Goal: Find specific page/section: Find specific page/section

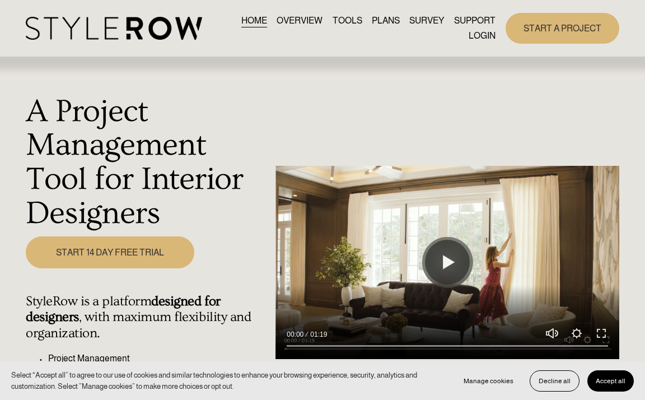
click at [469, 36] on link "LOGIN" at bounding box center [481, 36] width 27 height 15
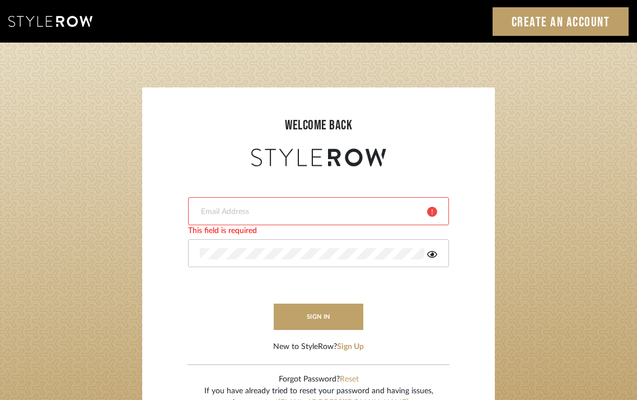
type input "[EMAIL_ADDRESS][DOMAIN_NAME]"
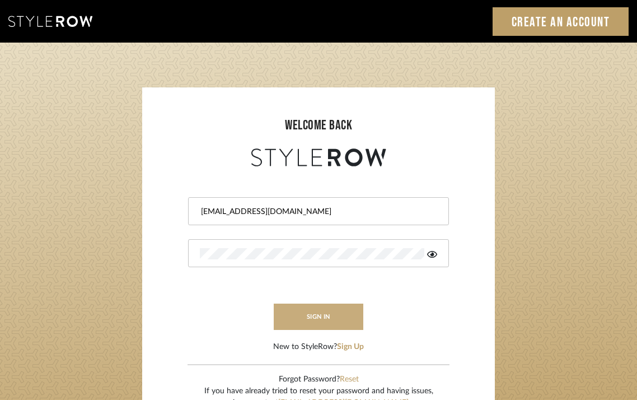
click at [328, 304] on button "sign in" at bounding box center [319, 316] width 90 height 26
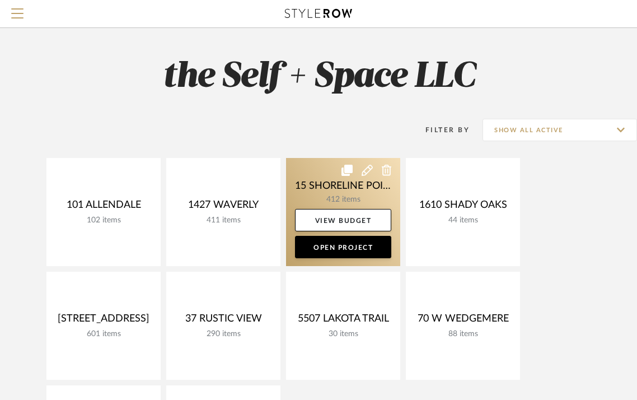
click at [348, 192] on link at bounding box center [343, 212] width 114 height 108
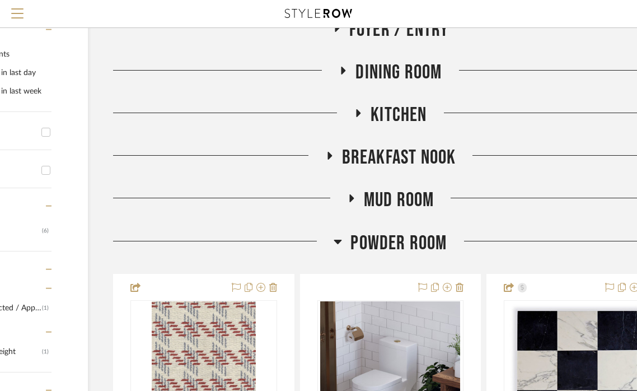
scroll to position [254, 123]
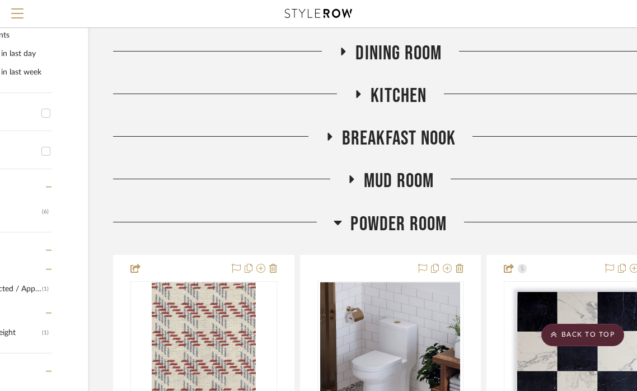
click at [341, 225] on icon at bounding box center [338, 222] width 8 height 4
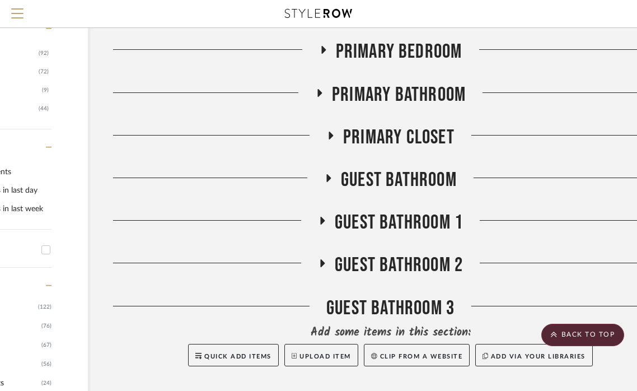
scroll to position [607, 123]
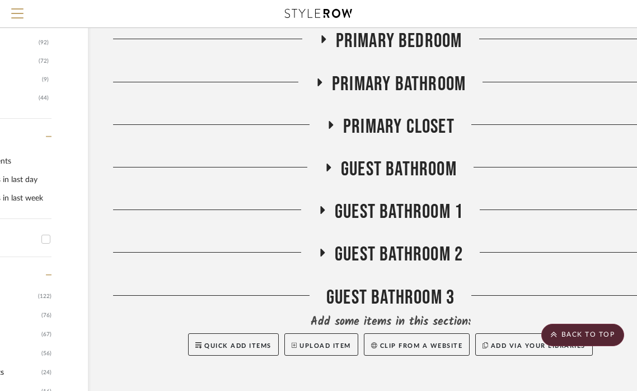
click at [326, 171] on icon at bounding box center [328, 167] width 13 height 8
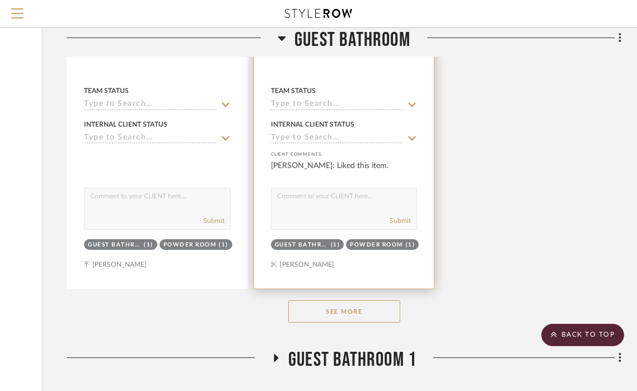
scroll to position [2022, 169]
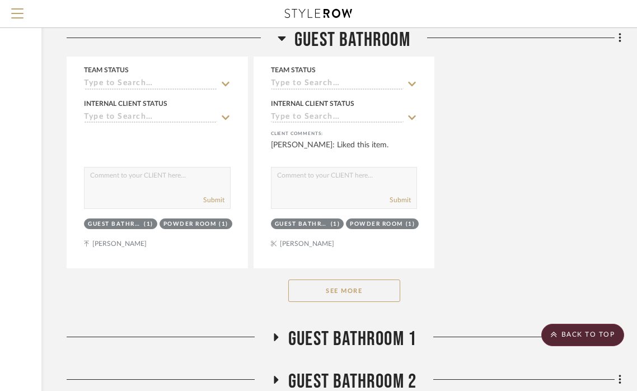
click at [343, 302] on button "See More" at bounding box center [344, 290] width 112 height 22
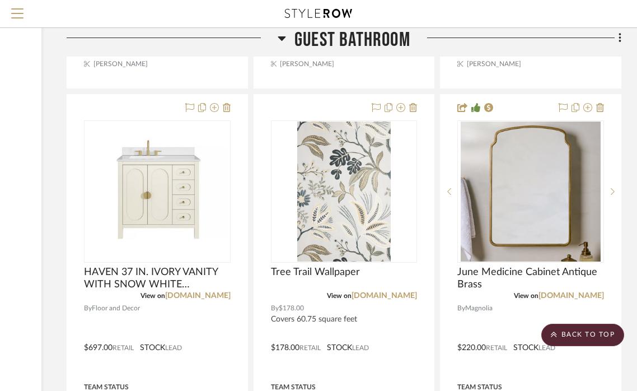
scroll to position [4196, 169]
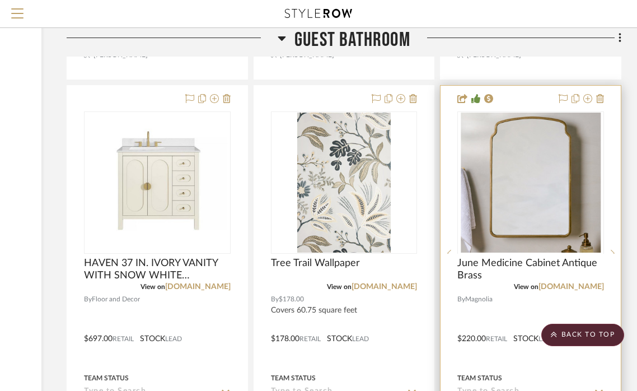
click at [529, 253] on img at bounding box center [531, 323] width 140 height 140
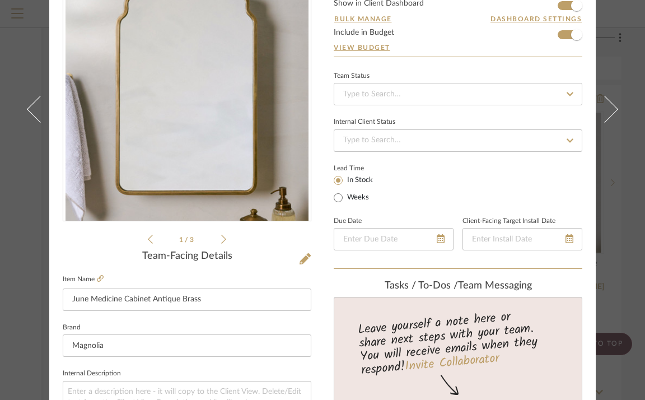
scroll to position [139, 0]
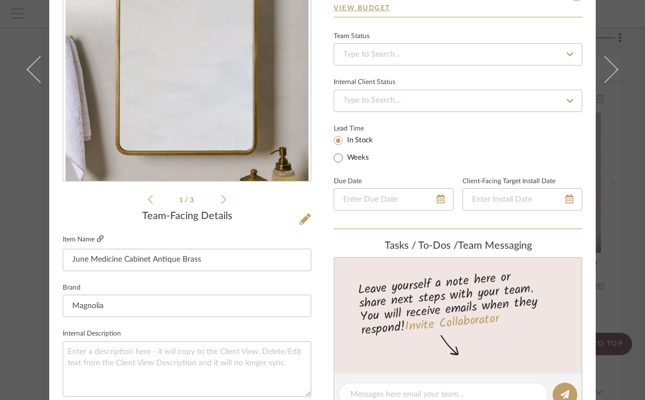
click at [98, 241] on icon at bounding box center [100, 238] width 7 height 7
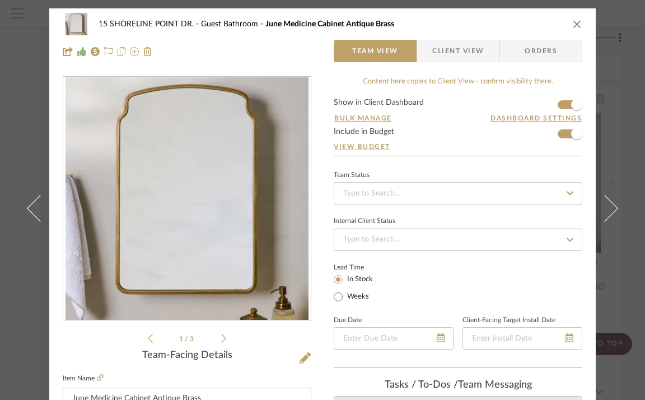
scroll to position [0, 0]
click at [221, 340] on icon at bounding box center [223, 338] width 5 height 10
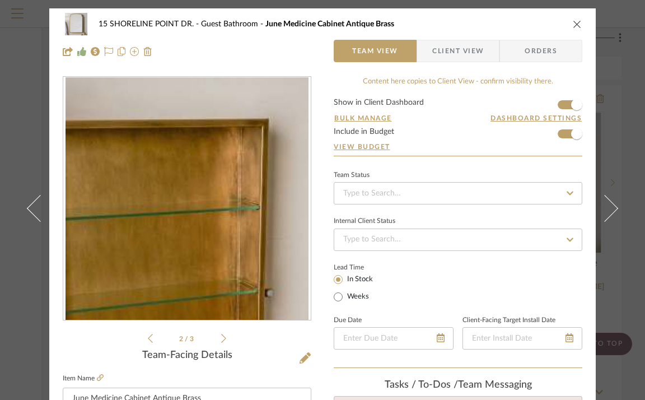
click at [221, 340] on icon at bounding box center [223, 338] width 5 height 10
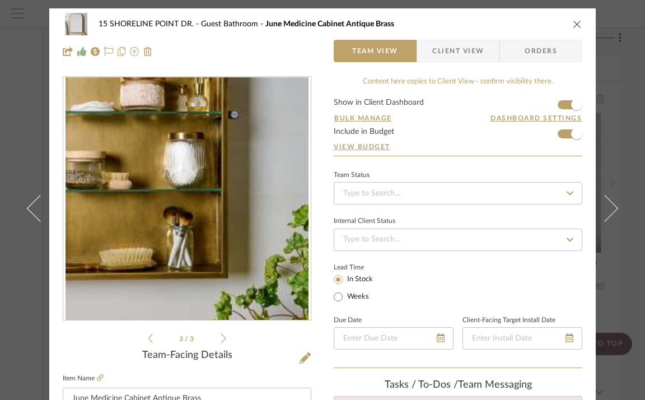
click at [221, 338] on icon at bounding box center [223, 338] width 5 height 10
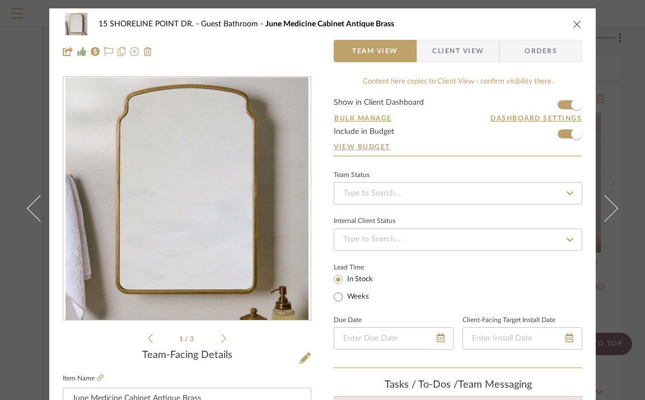
click at [221, 338] on icon at bounding box center [223, 338] width 5 height 10
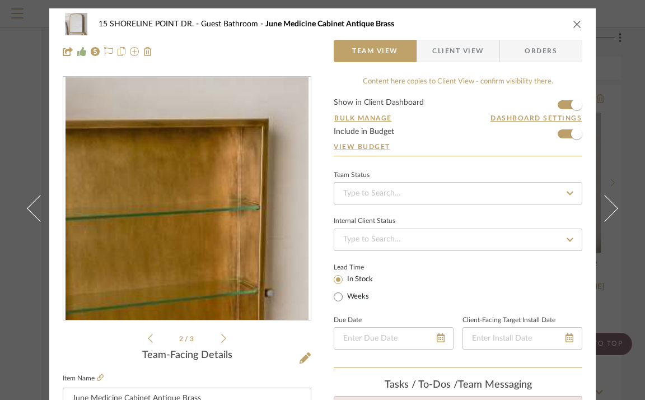
click at [572, 23] on icon "close" at bounding box center [576, 24] width 9 height 9
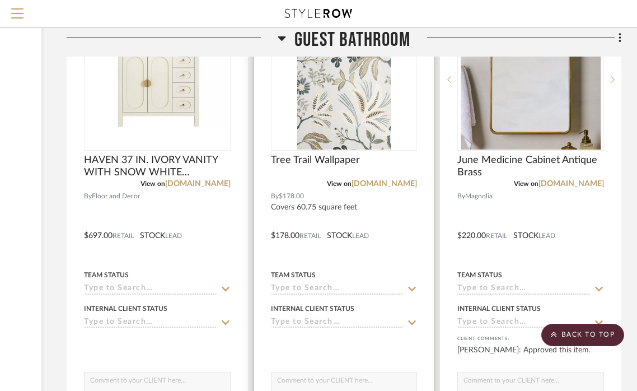
scroll to position [4291, 169]
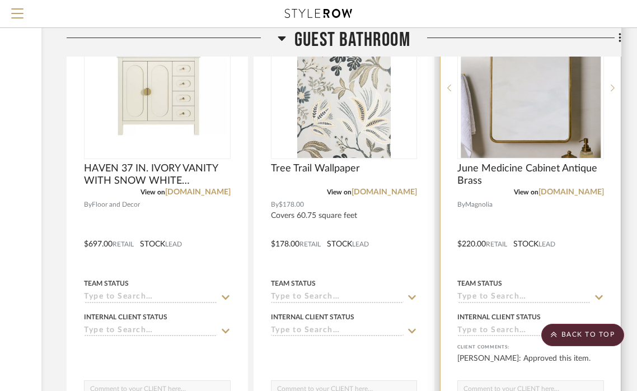
click at [503, 212] on div at bounding box center [530, 236] width 180 height 490
click at [515, 197] on div "View on [DOMAIN_NAME]" at bounding box center [530, 192] width 147 height 10
click at [505, 187] on span "June Medicine Cabinet Antique Brass" at bounding box center [530, 174] width 147 height 25
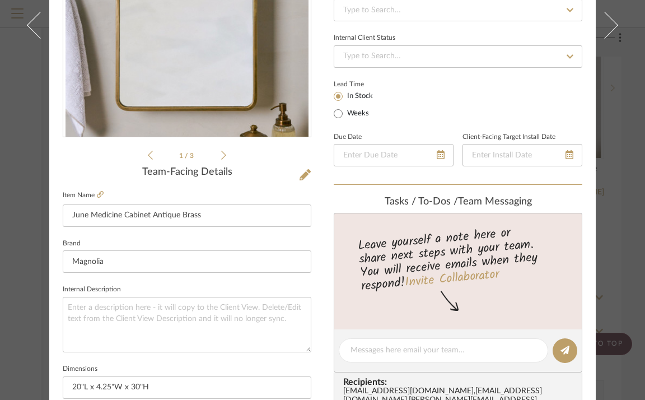
scroll to position [195, 0]
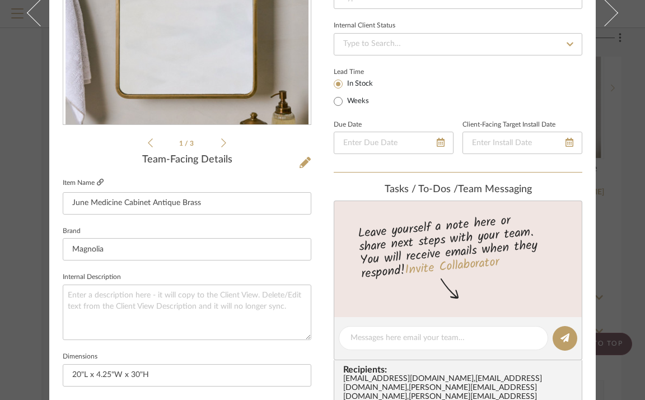
click at [100, 182] on icon at bounding box center [100, 182] width 7 height 7
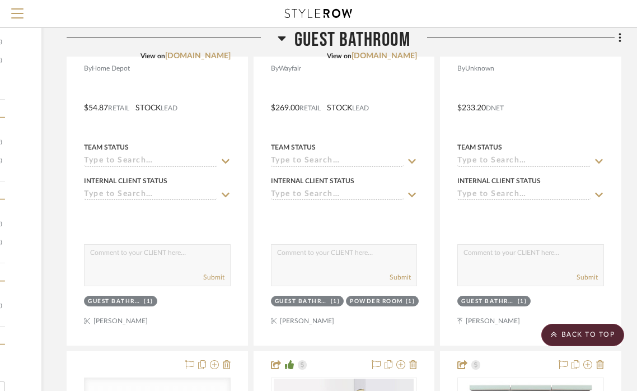
scroll to position [1416, 169]
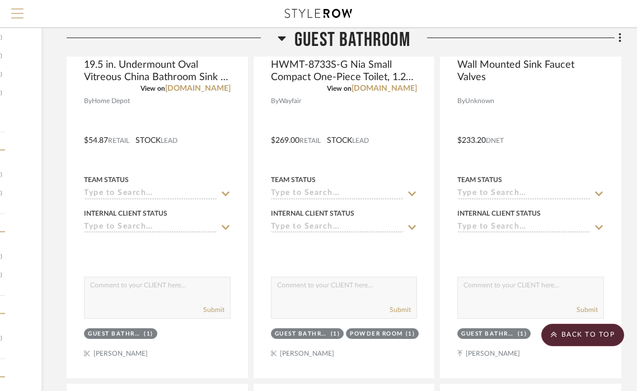
click at [20, 17] on span "Menu" at bounding box center [17, 16] width 12 height 17
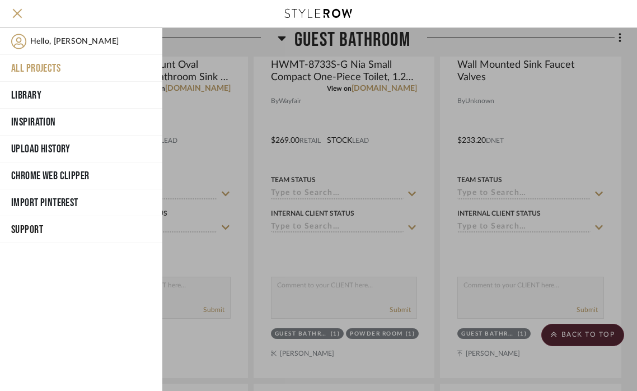
click at [40, 63] on button "All Projects" at bounding box center [81, 68] width 162 height 27
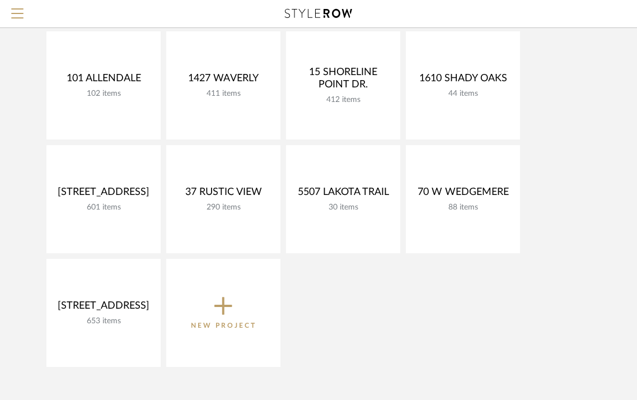
scroll to position [117, 0]
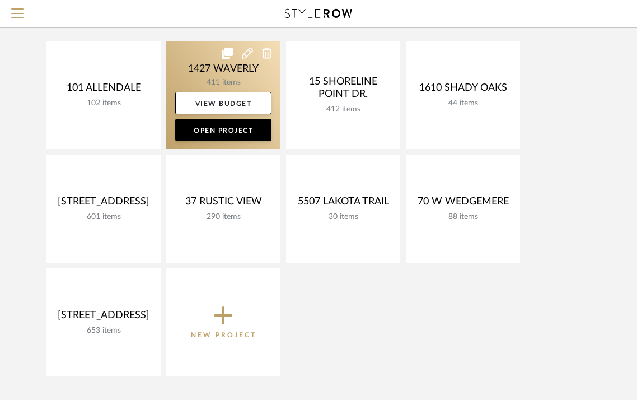
click at [198, 74] on link at bounding box center [223, 95] width 114 height 108
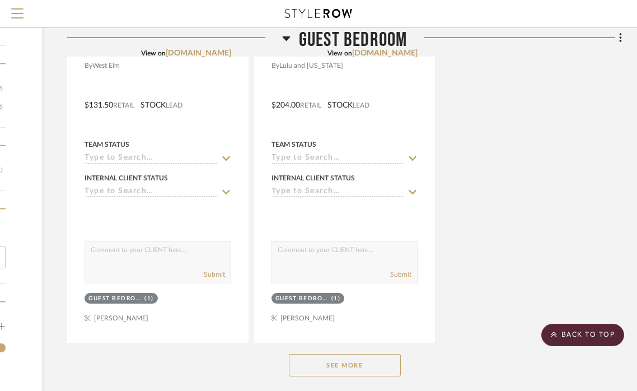
scroll to position [2019, 168]
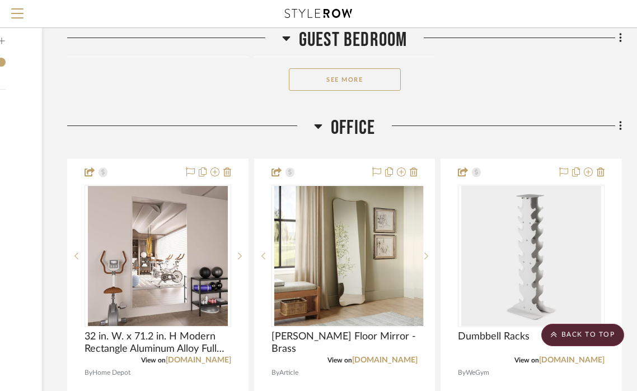
click at [336, 74] on button "See More" at bounding box center [345, 79] width 112 height 22
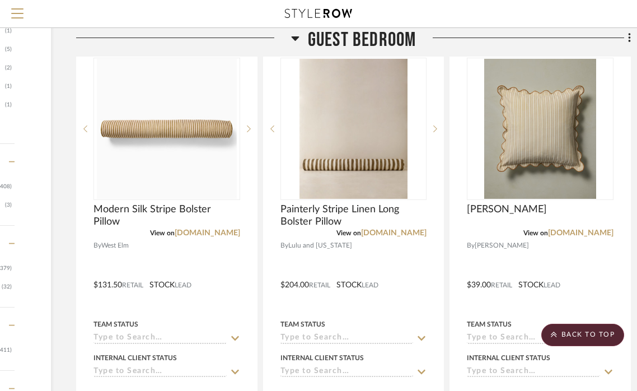
scroll to position [1552, 159]
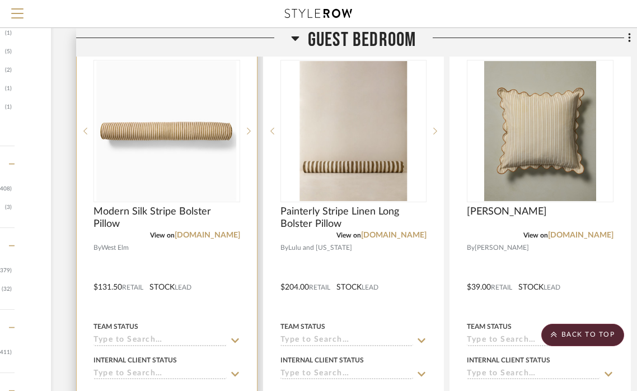
click at [177, 135] on img "0" at bounding box center [167, 131] width 140 height 140
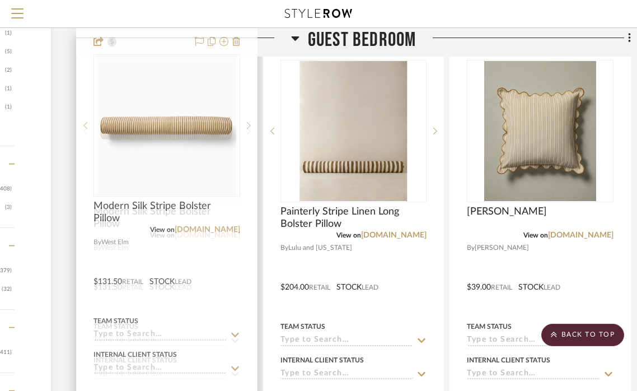
click at [176, 123] on img "0" at bounding box center [167, 131] width 140 height 140
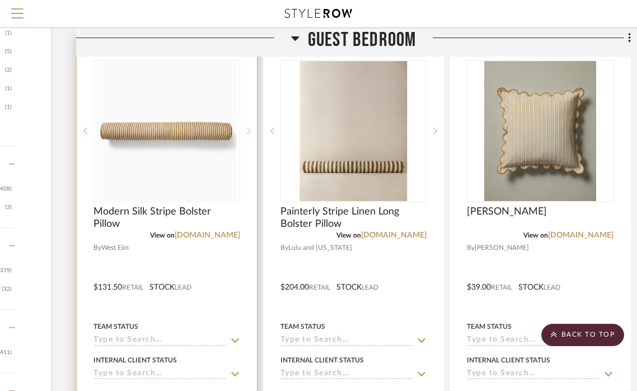
click at [251, 127] on sr-next-btn at bounding box center [248, 131] width 17 height 8
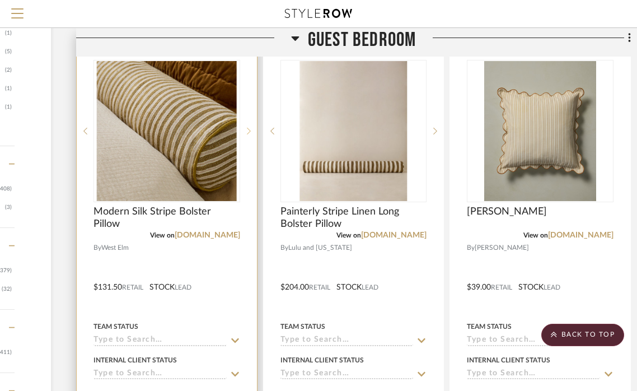
click at [251, 127] on sr-next-btn at bounding box center [248, 131] width 17 height 8
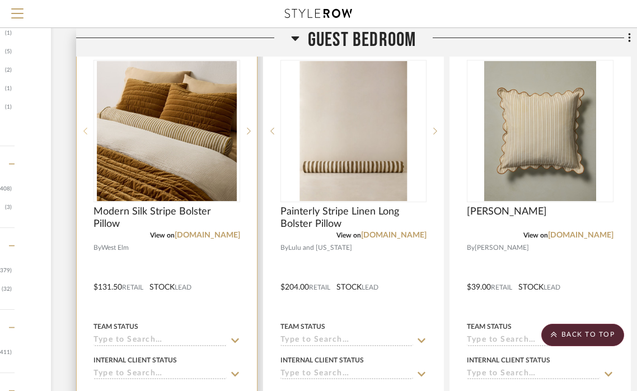
click at [86, 128] on icon at bounding box center [85, 131] width 4 height 7
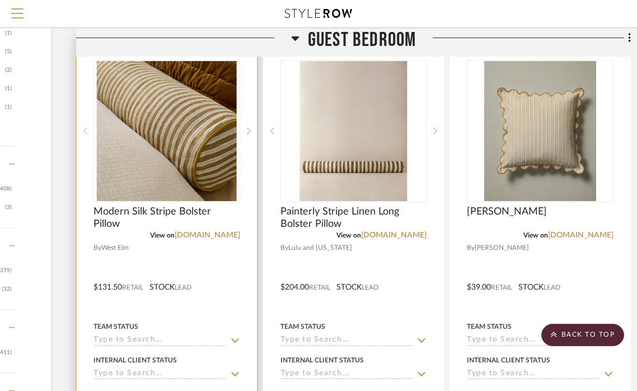
click at [86, 128] on icon at bounding box center [85, 131] width 4 height 7
